Goal: Communication & Community: Answer question/provide support

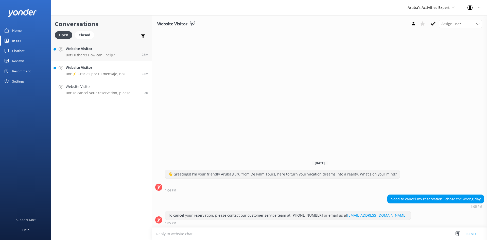
click at [88, 65] on h4 "Website Visitor" at bounding box center [102, 68] width 72 height 6
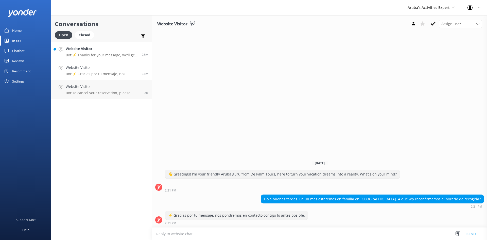
click at [86, 55] on p "Bot: ⚡ Thanks for your message, we'll get back to you as soon as we can." at bounding box center [102, 55] width 72 height 5
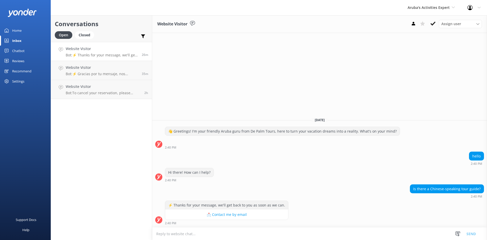
click at [82, 52] on div "Website Visitor Bot: ⚡ Thanks for your message, we'll get back to you as soon a…" at bounding box center [102, 51] width 72 height 11
click at [112, 77] on link "Website Visitor Bot: ⚡ Gracias por tu mensaje, nos pondremos en contacto contig…" at bounding box center [101, 70] width 101 height 19
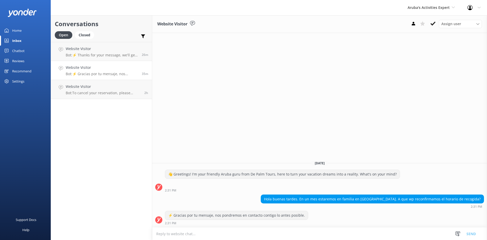
click at [99, 68] on h4 "Website Visitor" at bounding box center [102, 68] width 72 height 6
click at [95, 83] on link "Website Visitor Bot: To cancel your reservation, please contact our customer se…" at bounding box center [101, 89] width 101 height 19
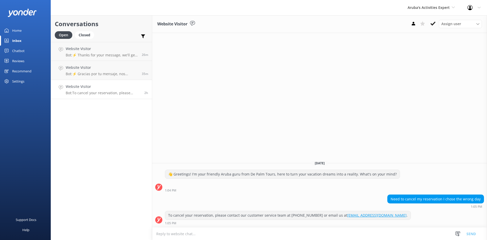
click at [94, 87] on h4 "Website Visitor" at bounding box center [103, 87] width 75 height 6
